Goal: Navigation & Orientation: Find specific page/section

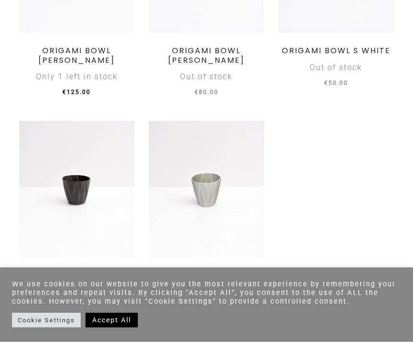
scroll to position [582, 0]
click at [209, 186] on img at bounding box center [206, 189] width 115 height 137
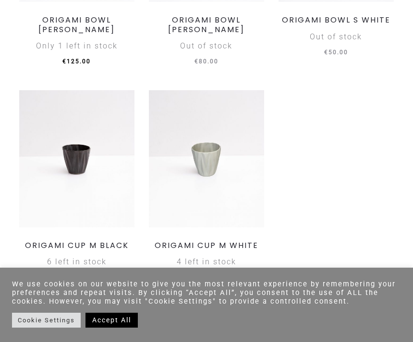
click at [86, 153] on img at bounding box center [76, 158] width 115 height 137
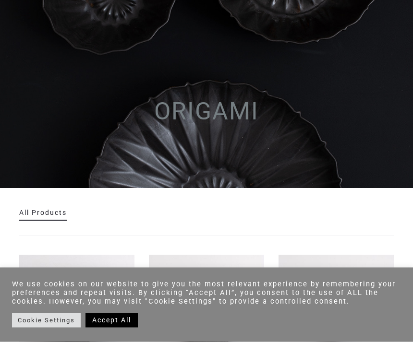
scroll to position [5, 0]
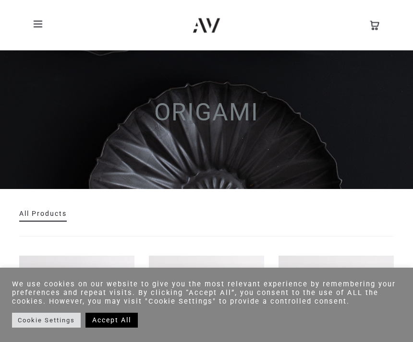
click at [44, 215] on link "All Products" at bounding box center [43, 214] width 48 height 8
click at [45, 212] on link "All Products" at bounding box center [43, 214] width 48 height 8
click at [46, 215] on link "All Products" at bounding box center [43, 214] width 48 height 8
click at [118, 328] on link "Accept All" at bounding box center [111, 320] width 52 height 15
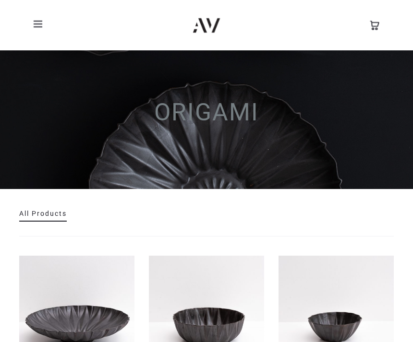
click at [45, 216] on link "All Products" at bounding box center [43, 214] width 48 height 8
click at [36, 211] on link "All Products" at bounding box center [43, 214] width 48 height 8
click at [53, 210] on link "All Products" at bounding box center [43, 214] width 48 height 8
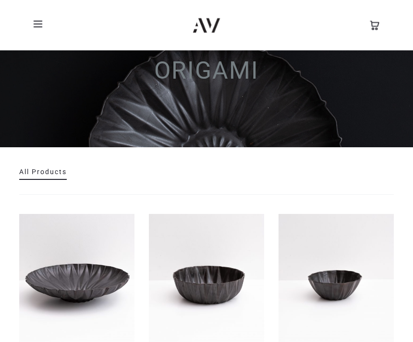
scroll to position [0, 0]
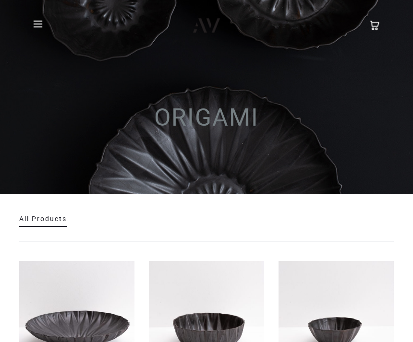
click at [40, 222] on link "All Products" at bounding box center [43, 219] width 48 height 8
click at [40, 24] on span at bounding box center [38, 24] width 9 height 1
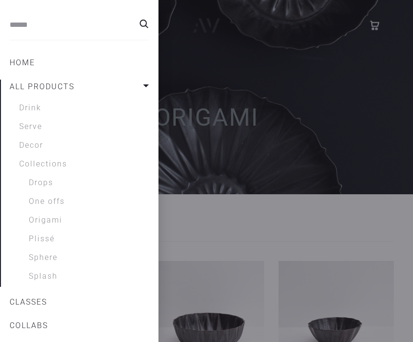
click at [43, 240] on link "Plissé" at bounding box center [89, 239] width 120 height 12
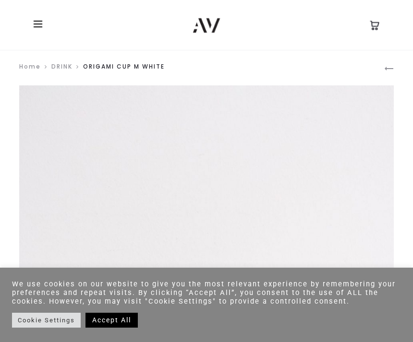
click at [113, 317] on link "Accept All" at bounding box center [111, 320] width 52 height 15
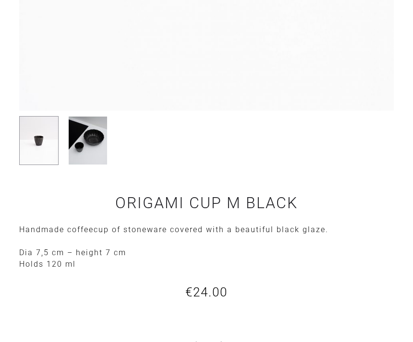
scroll to position [536, 0]
click at [86, 143] on img at bounding box center [87, 140] width 39 height 49
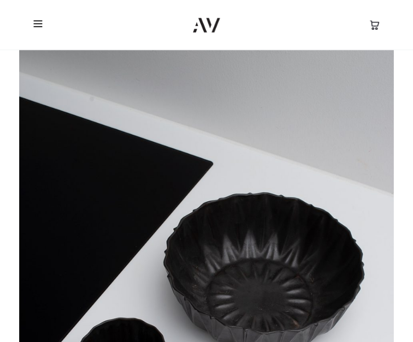
scroll to position [59, 0]
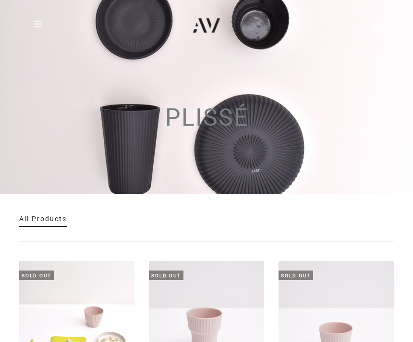
click at [39, 23] on span at bounding box center [41, 24] width 14 height 14
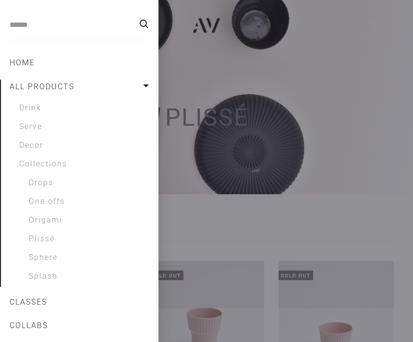
click at [46, 279] on link "Splash" at bounding box center [89, 277] width 120 height 12
click at [49, 259] on link "Sphere" at bounding box center [89, 258] width 120 height 12
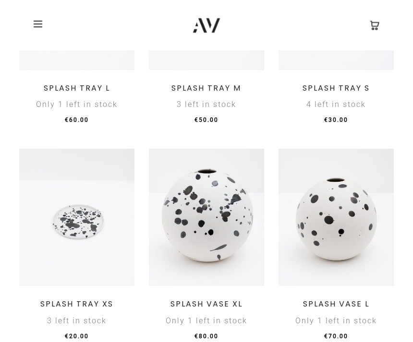
scroll to position [328, 0]
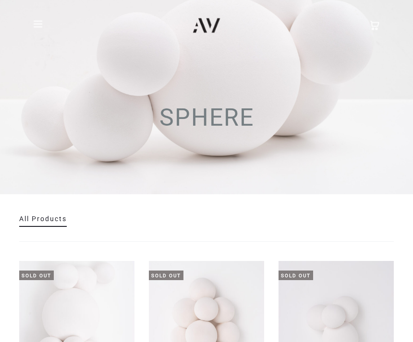
click at [40, 24] on span at bounding box center [41, 24] width 14 height 14
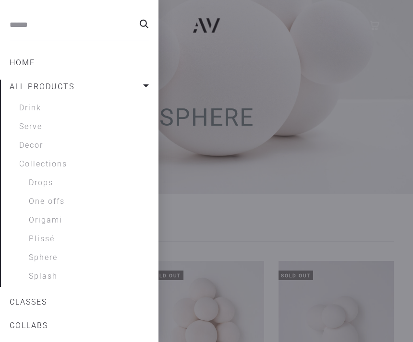
click at [46, 178] on link "Drops" at bounding box center [89, 183] width 120 height 12
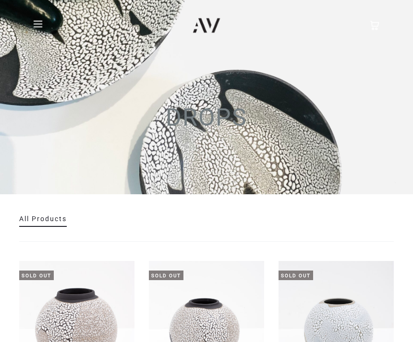
click at [40, 19] on span at bounding box center [41, 24] width 14 height 14
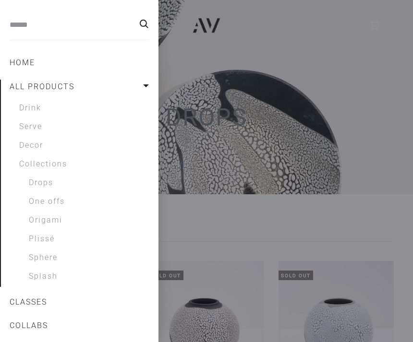
click at [39, 125] on link "Serve" at bounding box center [84, 127] width 130 height 12
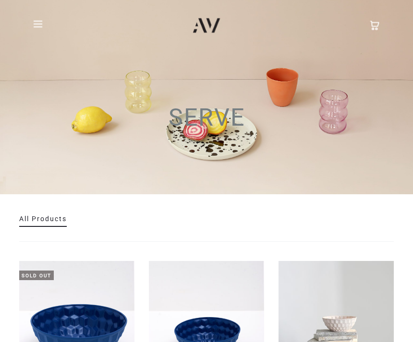
click at [44, 23] on span at bounding box center [41, 24] width 14 height 14
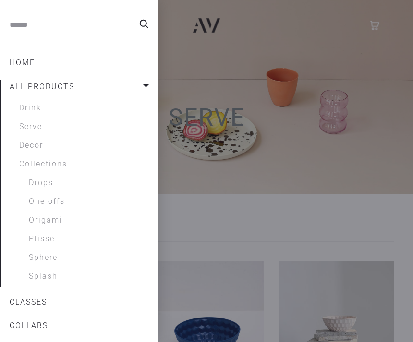
click at [39, 106] on link "Drink" at bounding box center [84, 108] width 130 height 12
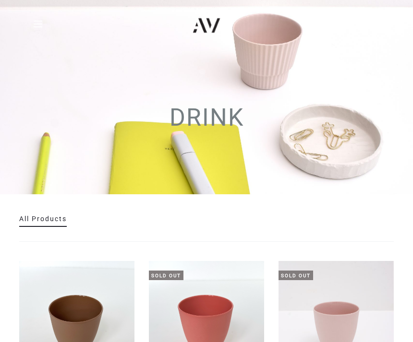
click at [56, 60] on div "DRINK" at bounding box center [206, 97] width 413 height 194
click at [43, 44] on header "ATELIER VAN DE VEN Ceramics – Online Store Home All products Drink Serve Decor …" at bounding box center [206, 25] width 413 height 50
click at [44, 27] on span at bounding box center [41, 24] width 14 height 14
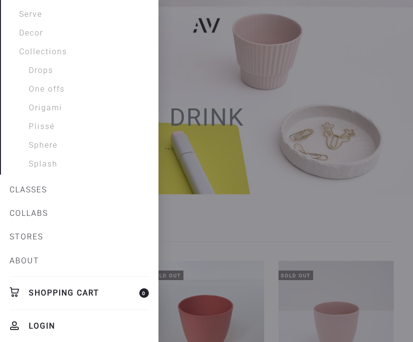
scroll to position [112, 0]
click at [34, 237] on link "STORES" at bounding box center [79, 237] width 139 height 16
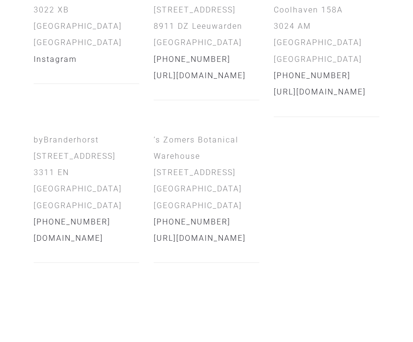
scroll to position [284, 0]
click at [93, 234] on link "www.byBranderhorst.com" at bounding box center [69, 238] width 70 height 9
